Goal: Information Seeking & Learning: Learn about a topic

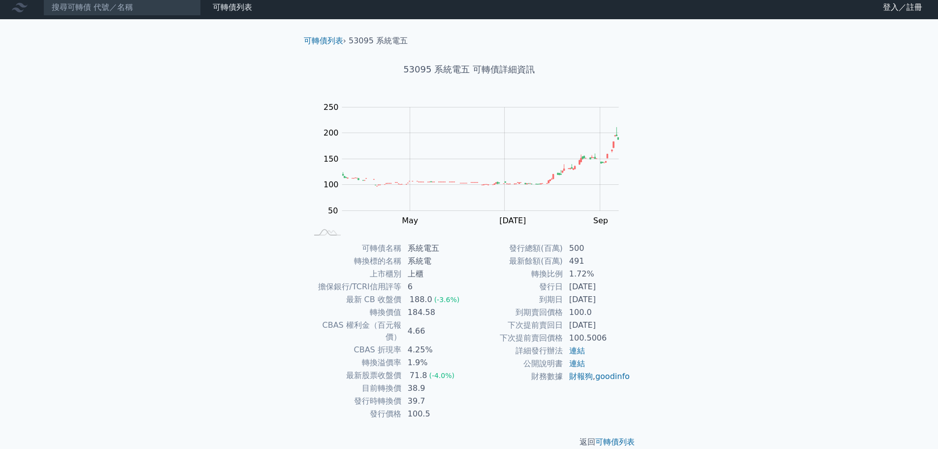
scroll to position [7, 0]
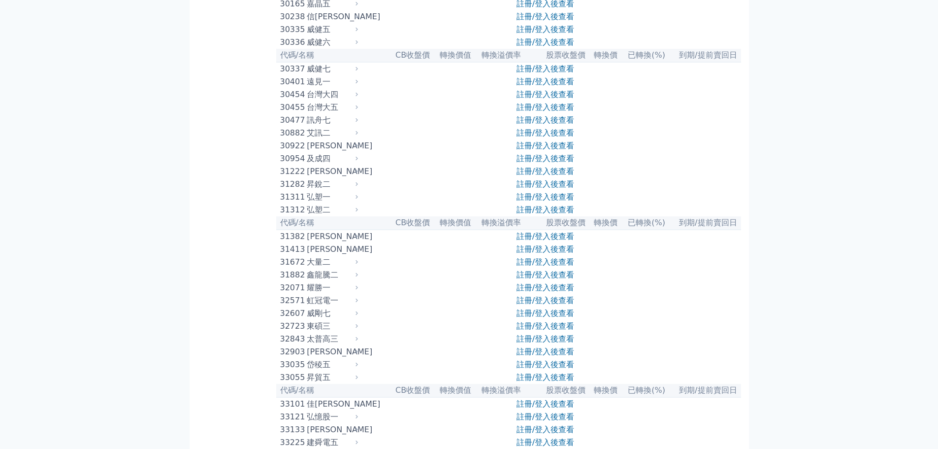
scroll to position [1773, 0]
